Goal: Information Seeking & Learning: Learn about a topic

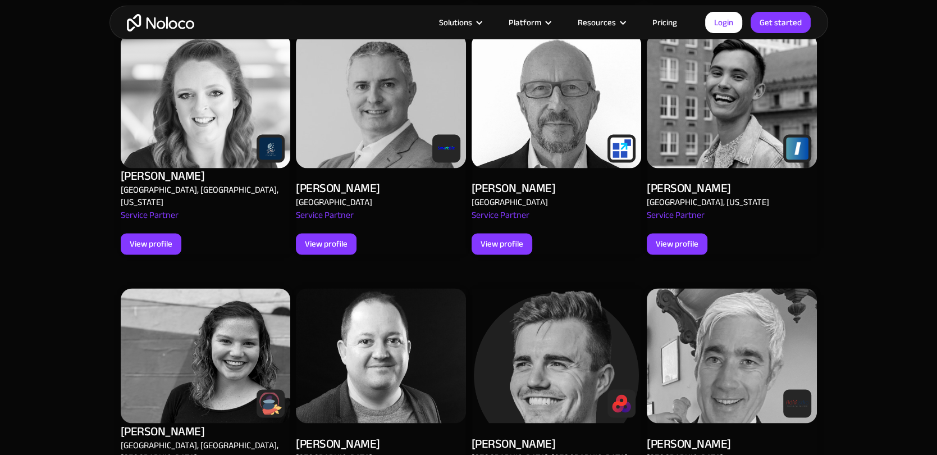
click at [111, 264] on div "Other experts [PERSON_NAME] [GEOGRAPHIC_DATA], [GEOGRAPHIC_DATA], [GEOGRAPHIC_D…" at bounding box center [468, 383] width 719 height 1376
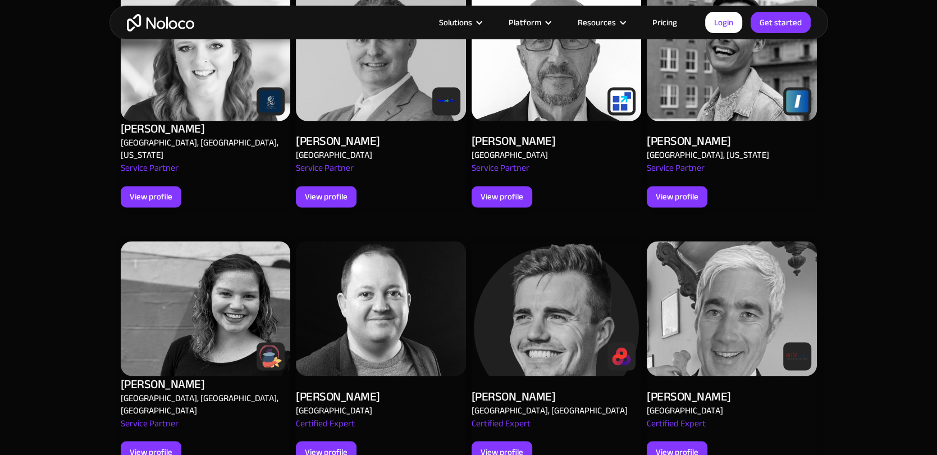
scroll to position [1641, 0]
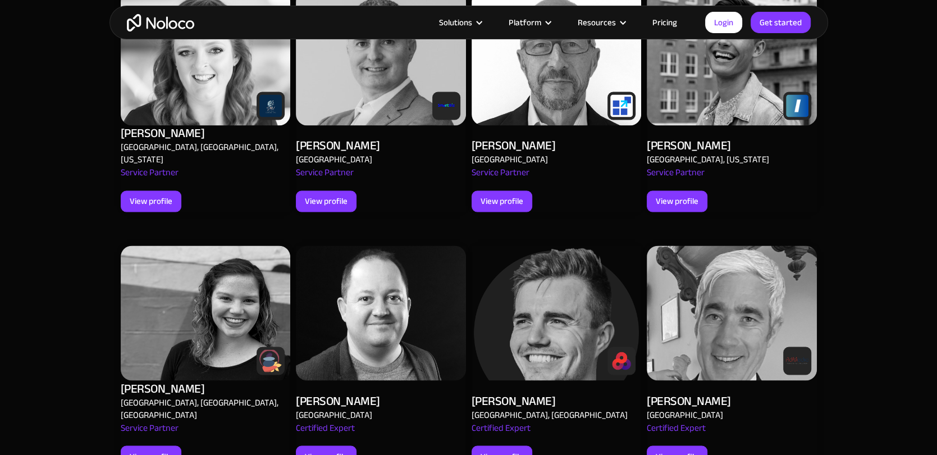
click at [80, 130] on section "Other experts Alex Vyshnevskiy United Kingdom, Greece, Cyprus Silver Service Pa…" at bounding box center [468, 334] width 937 height 1499
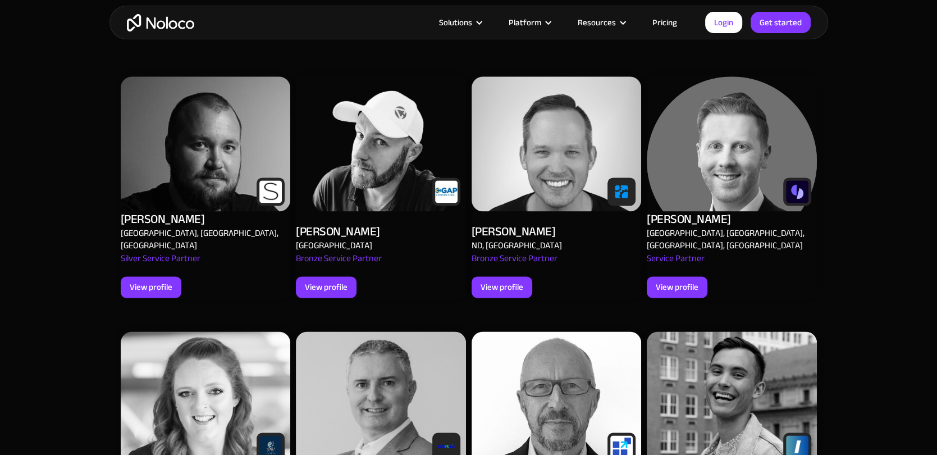
scroll to position [1301, 0]
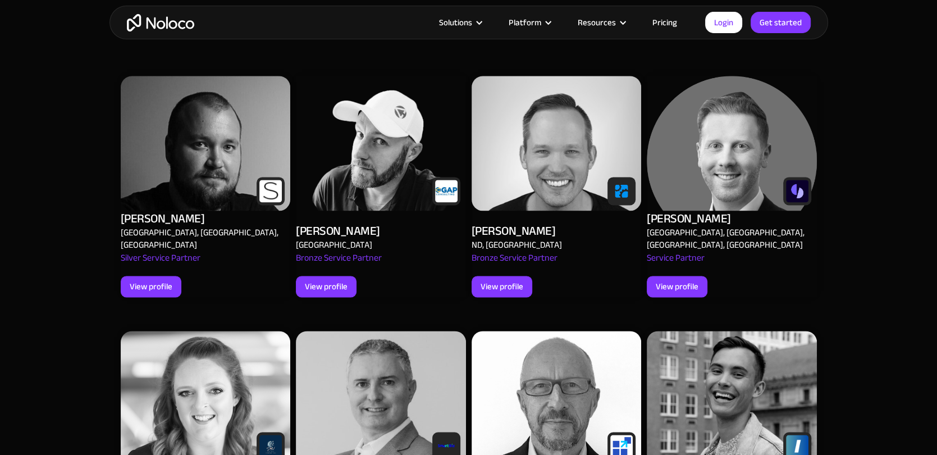
click at [344, 223] on div "[PERSON_NAME]" at bounding box center [338, 231] width 84 height 16
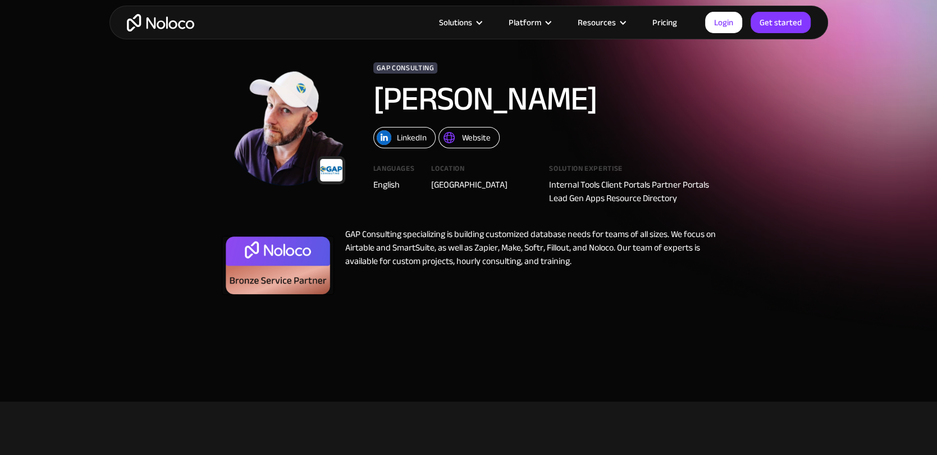
scroll to position [51, 0]
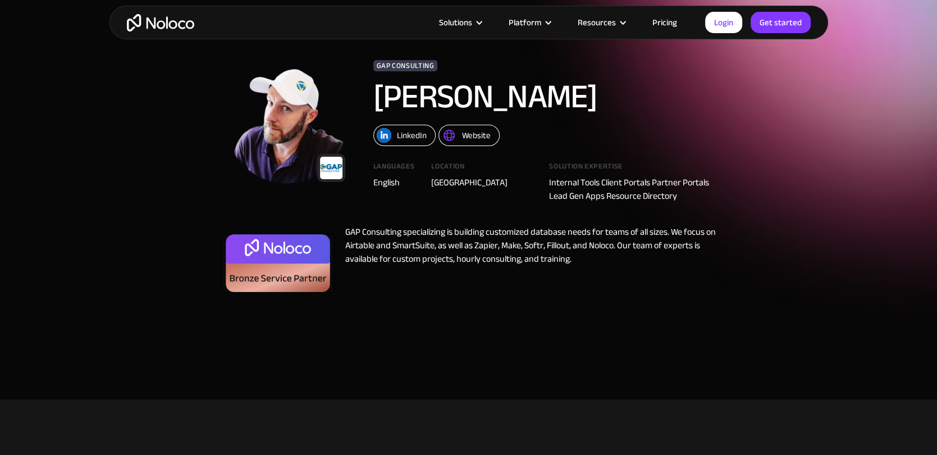
click at [401, 250] on div "GAP Consulting specializing is building customized database needs for teams of …" at bounding box center [525, 261] width 382 height 73
click at [499, 255] on div "GAP Consulting specializing is building customized database needs for teams of …" at bounding box center [525, 261] width 382 height 73
click at [453, 269] on div "GAP Consulting specializing is building customized database needs for teams of …" at bounding box center [525, 261] width 382 height 73
click at [520, 267] on div "GAP Consulting specializing is building customized database needs for teams of …" at bounding box center [525, 261] width 382 height 73
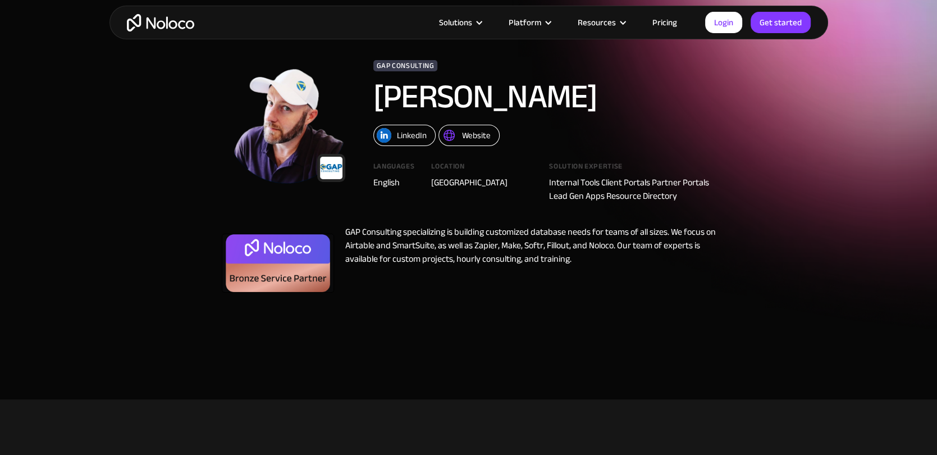
click at [520, 267] on div "GAP Consulting specializing is building customized database needs for teams of …" at bounding box center [525, 261] width 382 height 73
click at [371, 252] on div "GAP Consulting specializing is building customized database needs for teams of …" at bounding box center [525, 261] width 382 height 73
click at [415, 272] on div "GAP Consulting specializing is building customized database needs for teams of …" at bounding box center [525, 261] width 382 height 73
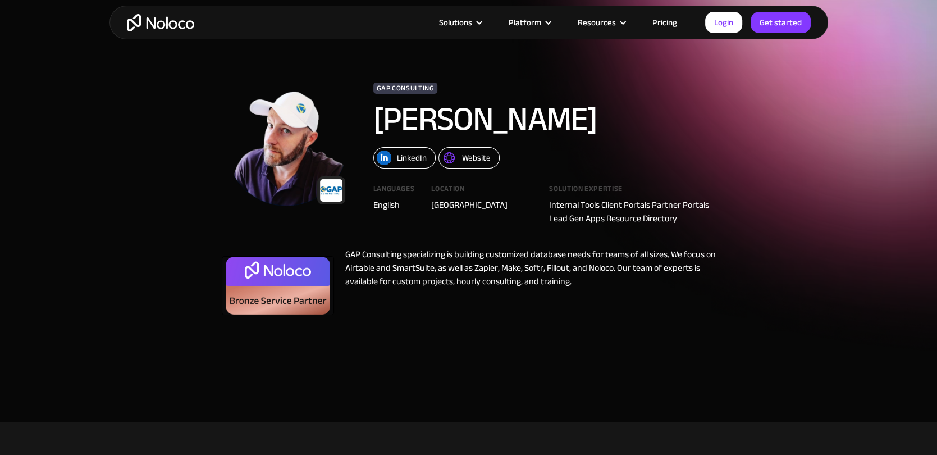
scroll to position [16, 0]
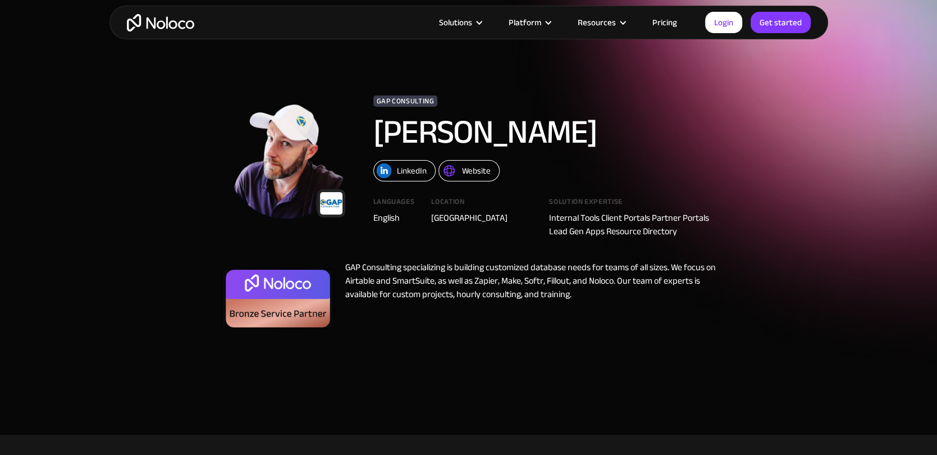
click at [631, 220] on div "Internal Tools Client Portals Partner Portals Lead Gen Apps Resource Directory" at bounding box center [632, 224] width 166 height 27
click at [599, 237] on div "Internal Tools Client Portals Partner Portals Lead Gen Apps Resource Directory" at bounding box center [632, 224] width 166 height 27
click at [418, 126] on h1 "[PERSON_NAME]" at bounding box center [527, 132] width 309 height 34
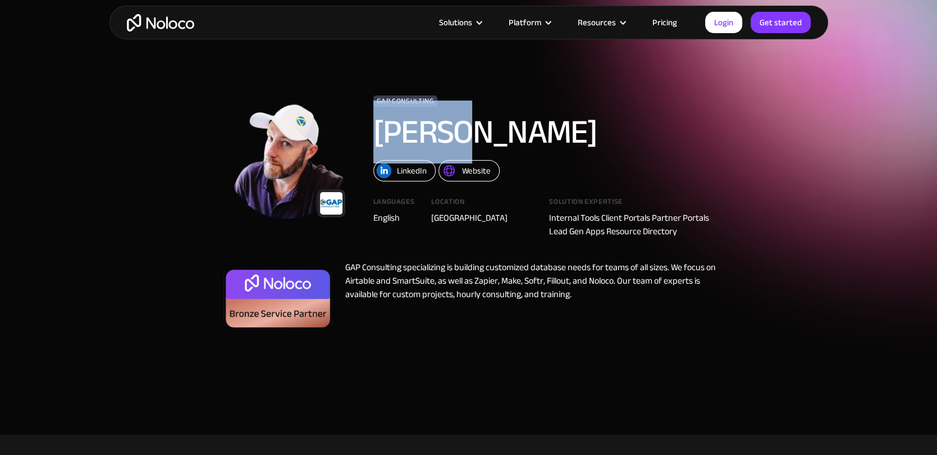
click at [418, 126] on h1 "[PERSON_NAME]" at bounding box center [527, 132] width 309 height 34
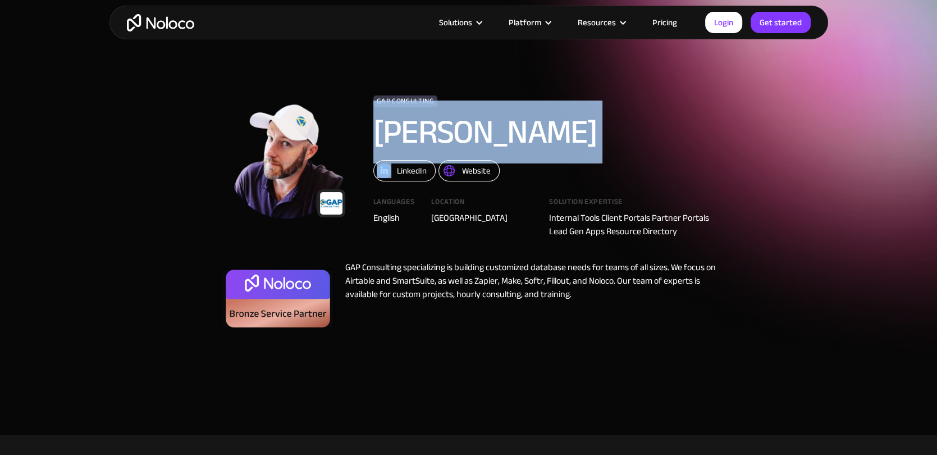
click at [418, 126] on h1 "[PERSON_NAME]" at bounding box center [527, 132] width 309 height 34
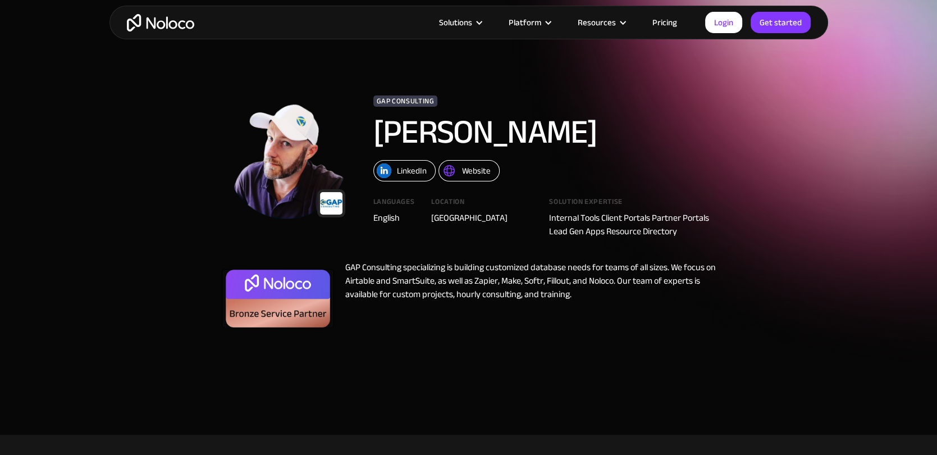
click at [497, 122] on h1 "[PERSON_NAME]" at bounding box center [527, 132] width 309 height 34
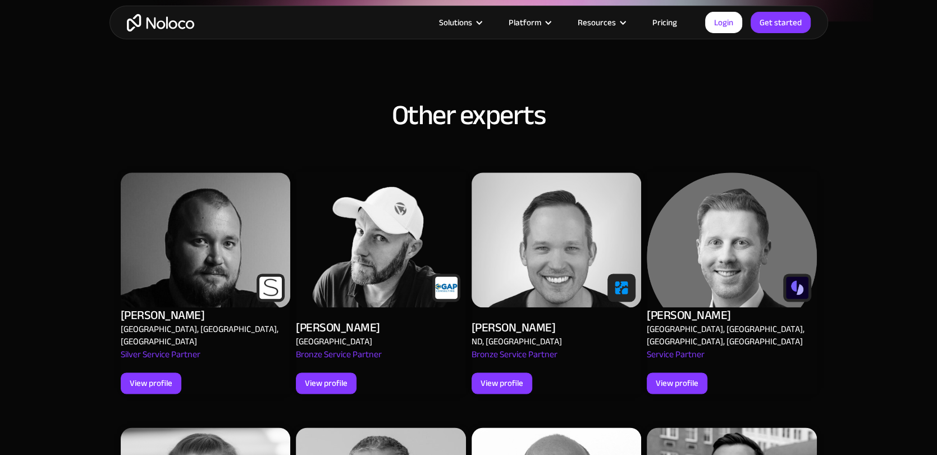
scroll to position [1204, 0]
